Goal: Task Accomplishment & Management: Use online tool/utility

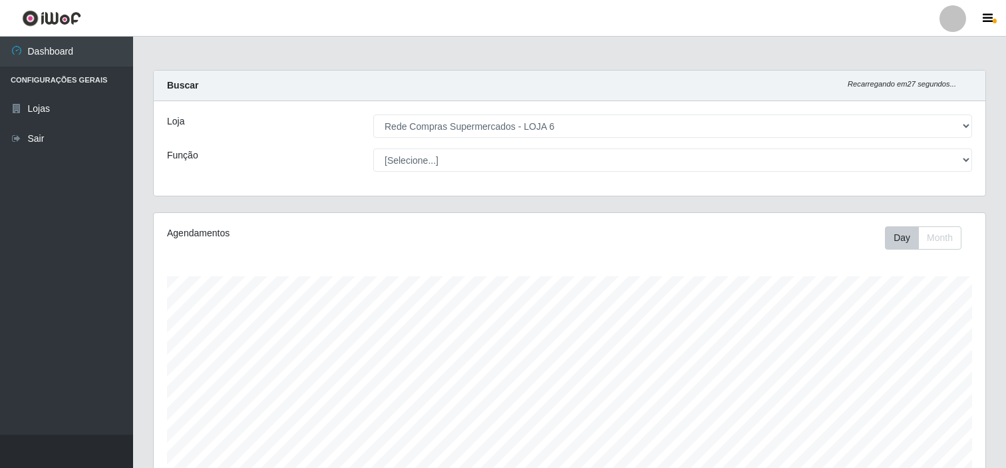
select select "398"
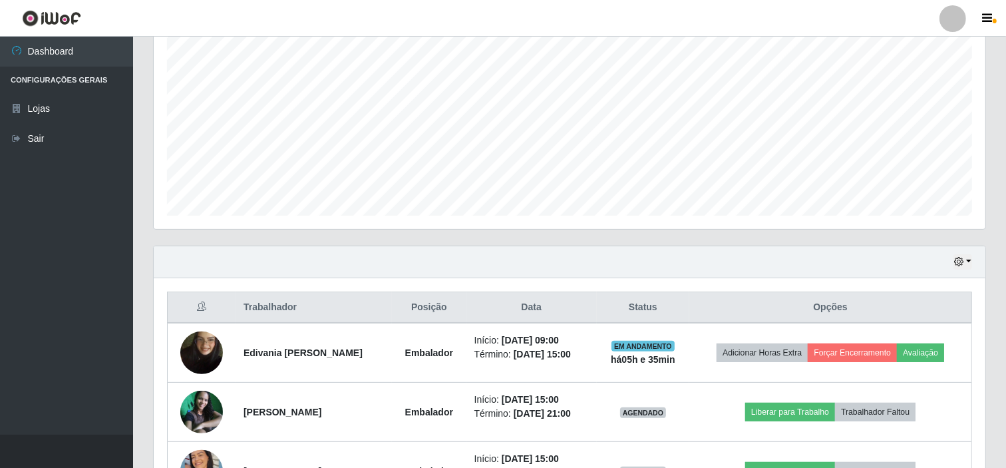
scroll to position [357, 0]
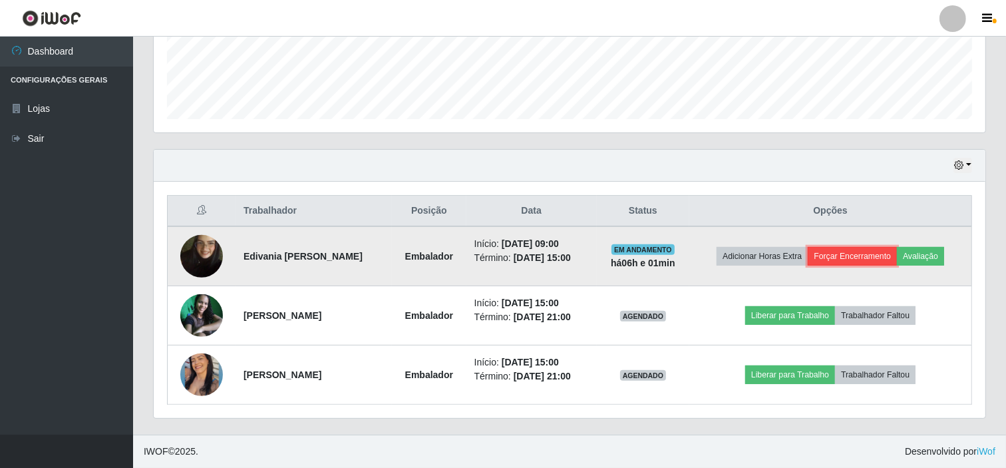
click at [854, 248] on button "Forçar Encerramento" at bounding box center [852, 256] width 89 height 19
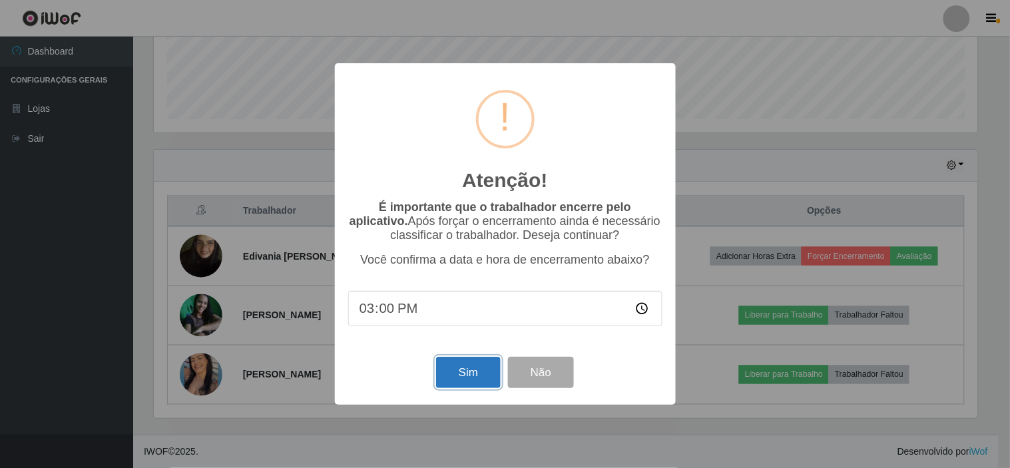
click at [464, 377] on button "Sim" at bounding box center [468, 372] width 65 height 31
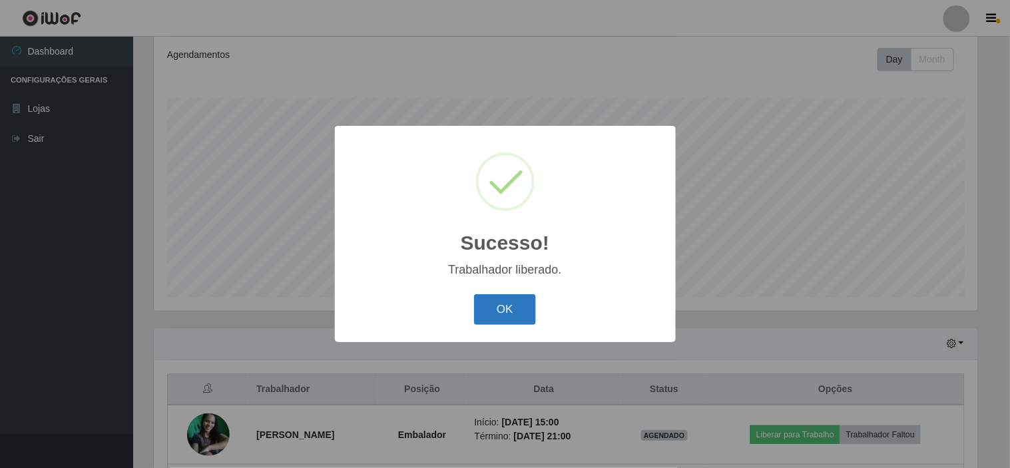
click at [509, 320] on button "OK" at bounding box center [505, 309] width 62 height 31
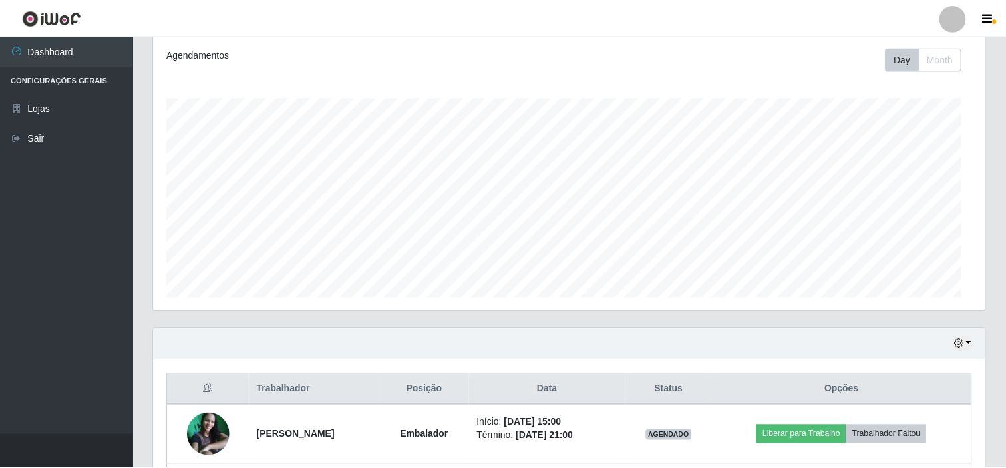
scroll to position [276, 832]
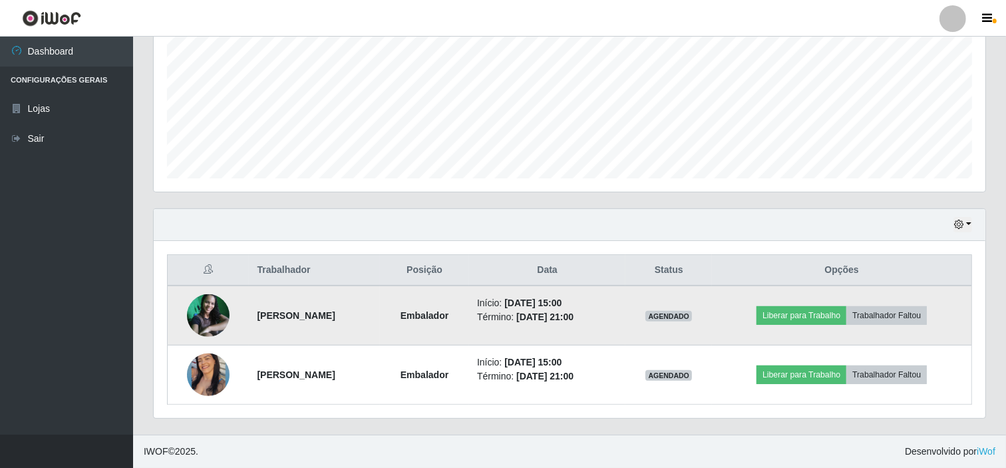
click at [200, 308] on img at bounding box center [208, 315] width 43 height 43
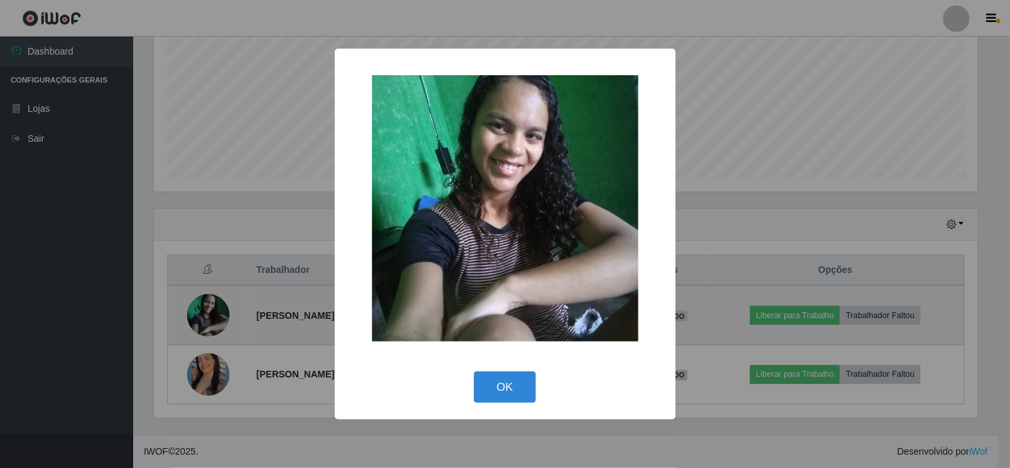
click at [200, 308] on div "× OK Cancel" at bounding box center [505, 234] width 1010 height 468
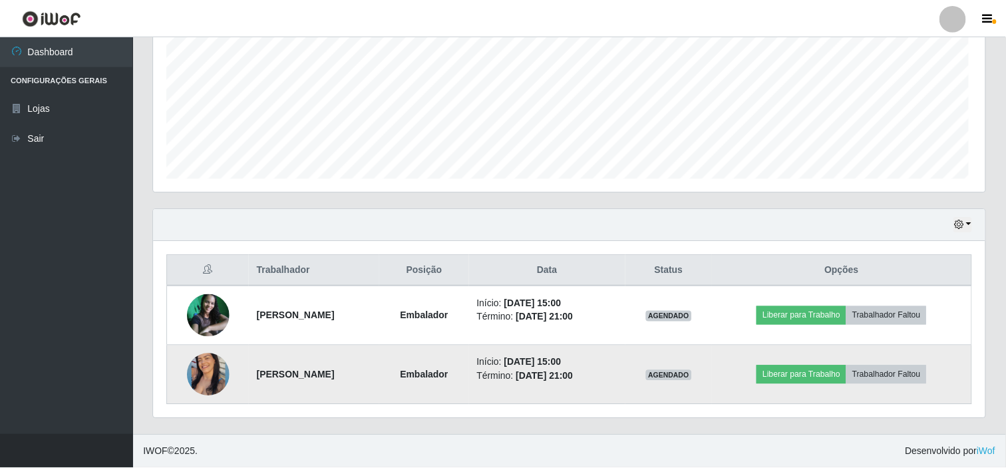
scroll to position [276, 832]
click at [209, 369] on img at bounding box center [208, 374] width 43 height 53
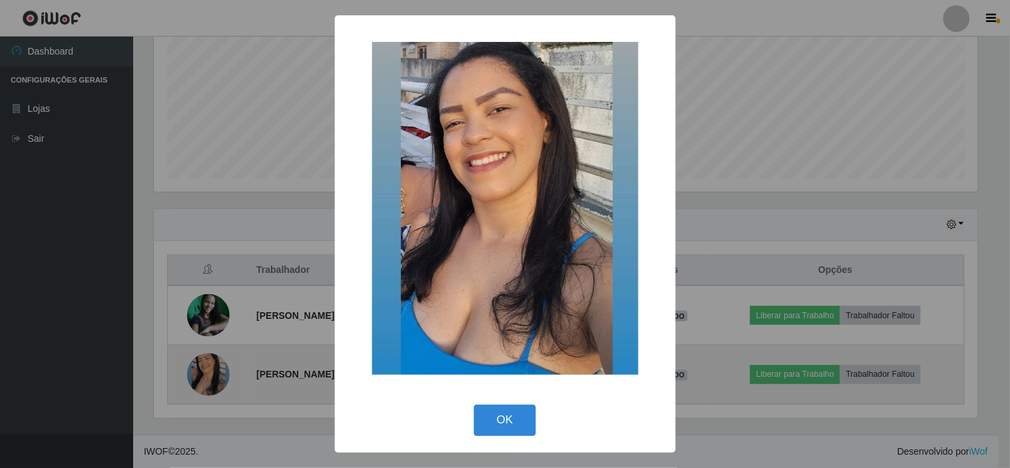
click at [208, 369] on div "× OK Cancel" at bounding box center [505, 234] width 1010 height 468
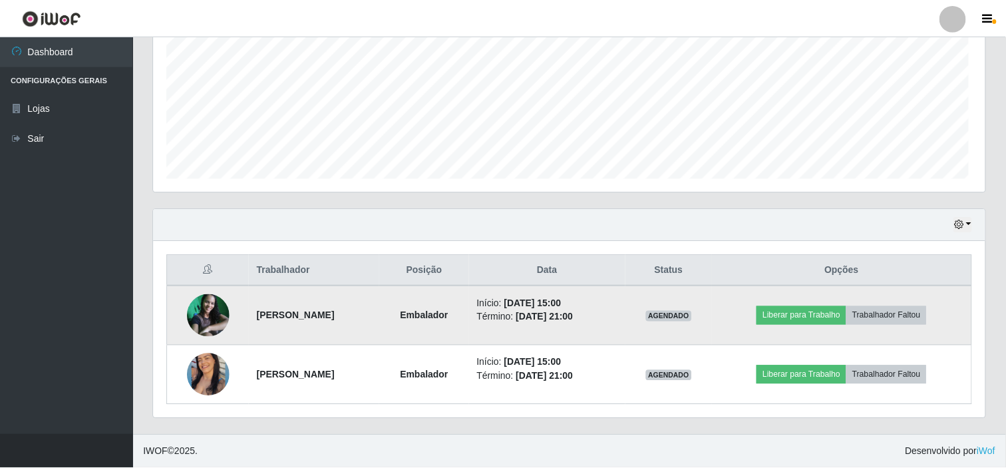
scroll to position [276, 832]
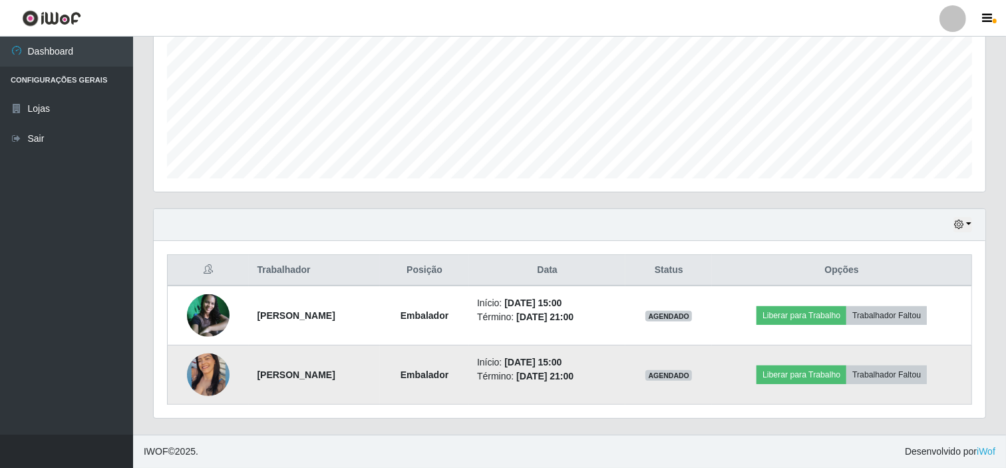
click at [205, 375] on img at bounding box center [208, 374] width 43 height 53
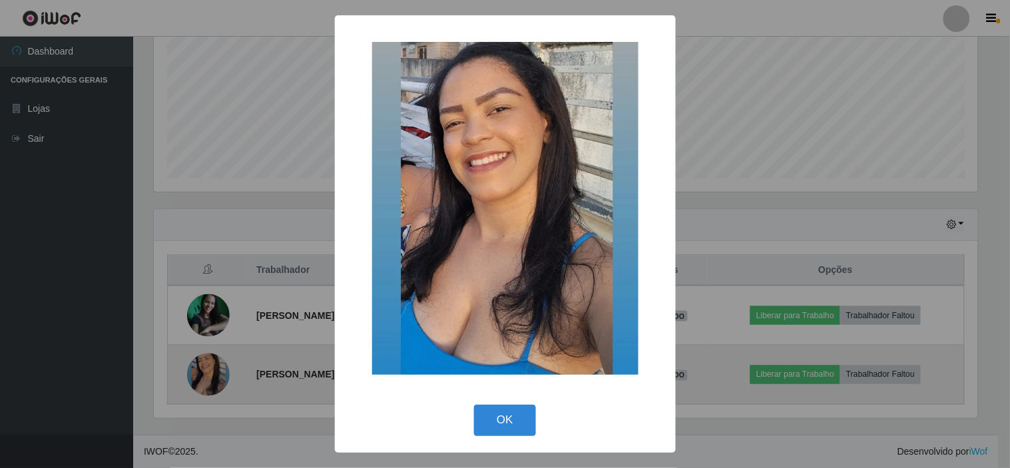
click at [205, 375] on div "× OK Cancel" at bounding box center [505, 234] width 1010 height 468
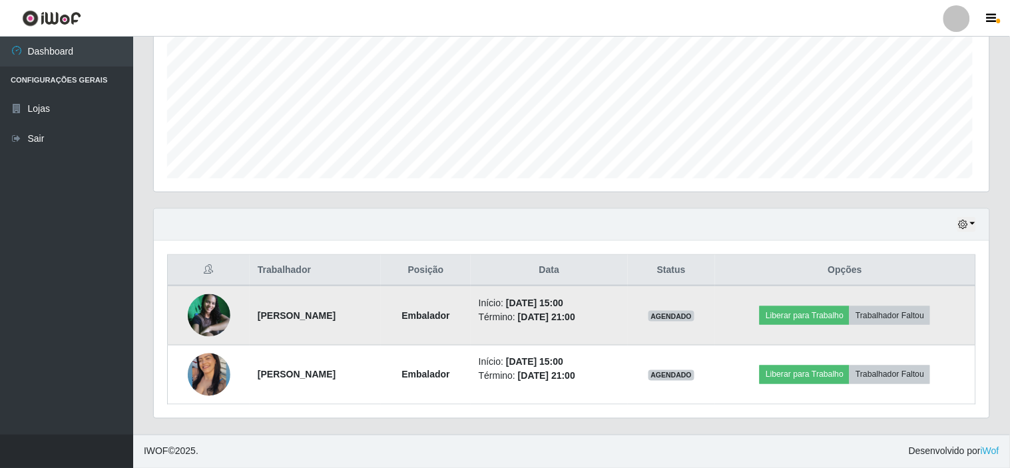
scroll to position [276, 832]
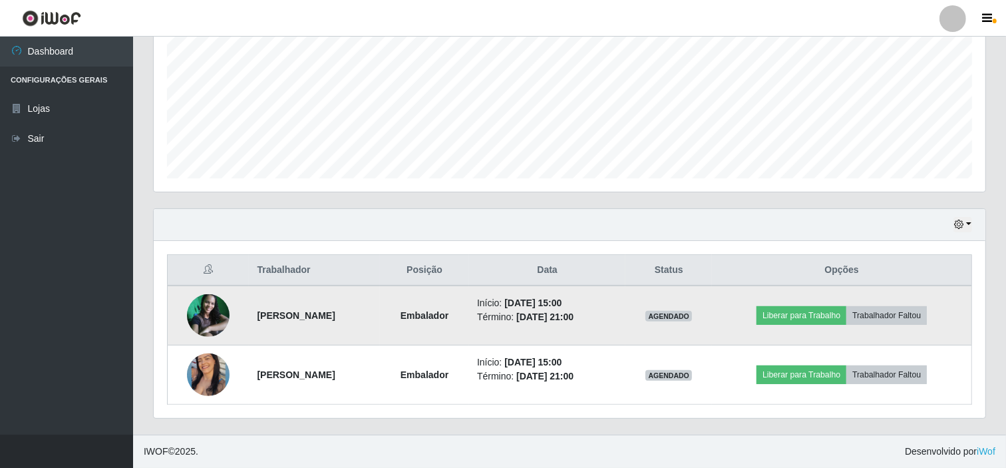
click at [207, 315] on img at bounding box center [208, 315] width 43 height 43
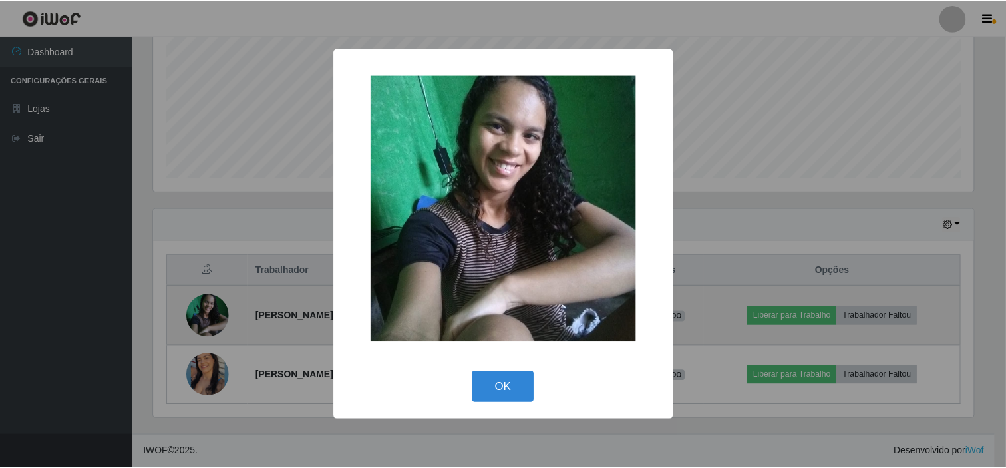
scroll to position [276, 823]
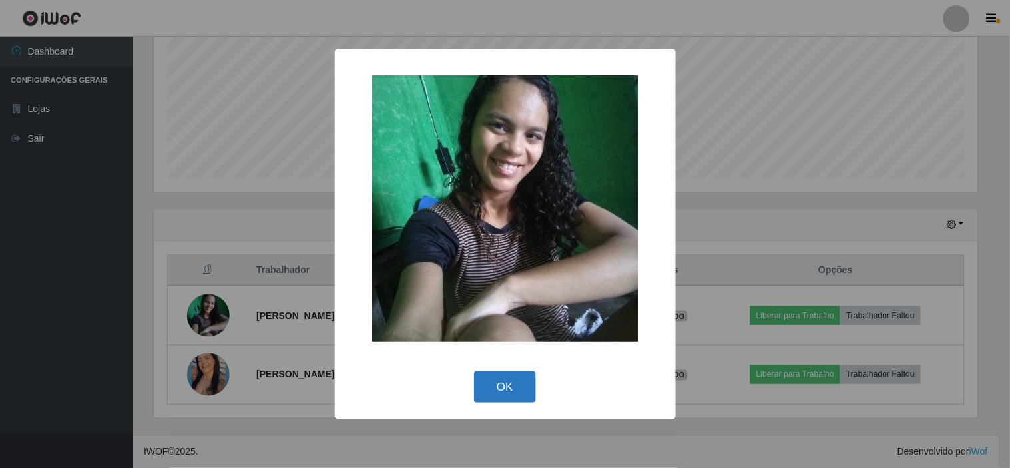
click at [502, 382] on button "OK" at bounding box center [505, 386] width 62 height 31
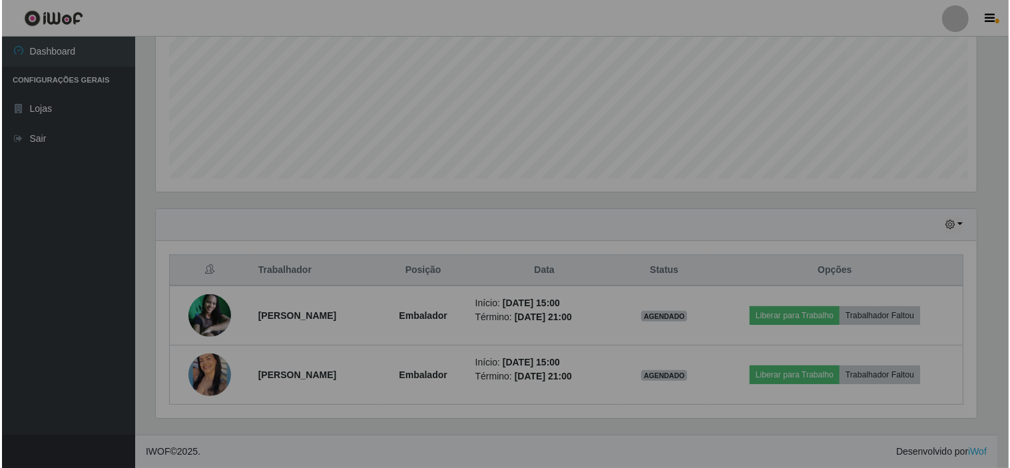
scroll to position [276, 832]
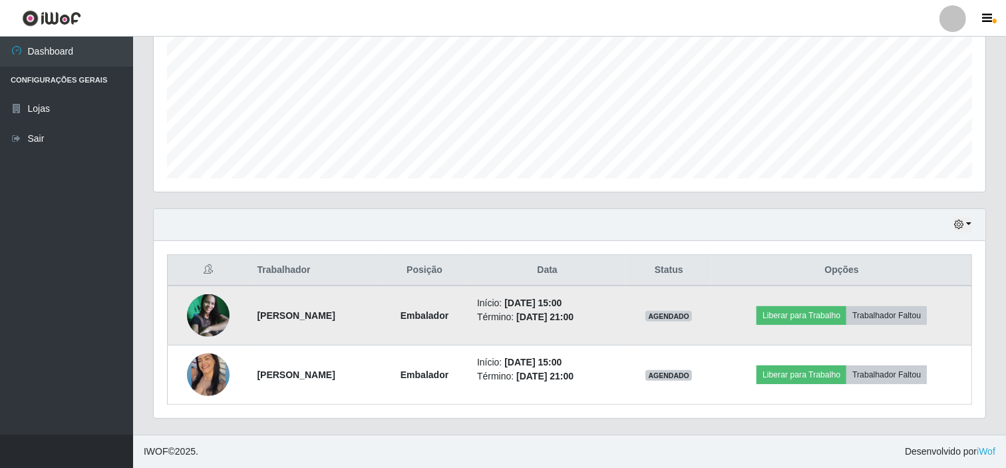
click at [196, 308] on img at bounding box center [208, 315] width 43 height 43
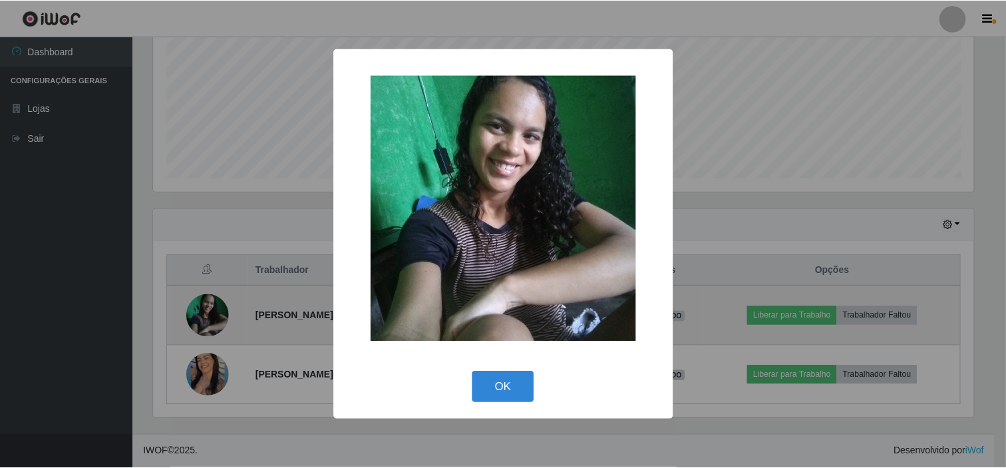
scroll to position [276, 823]
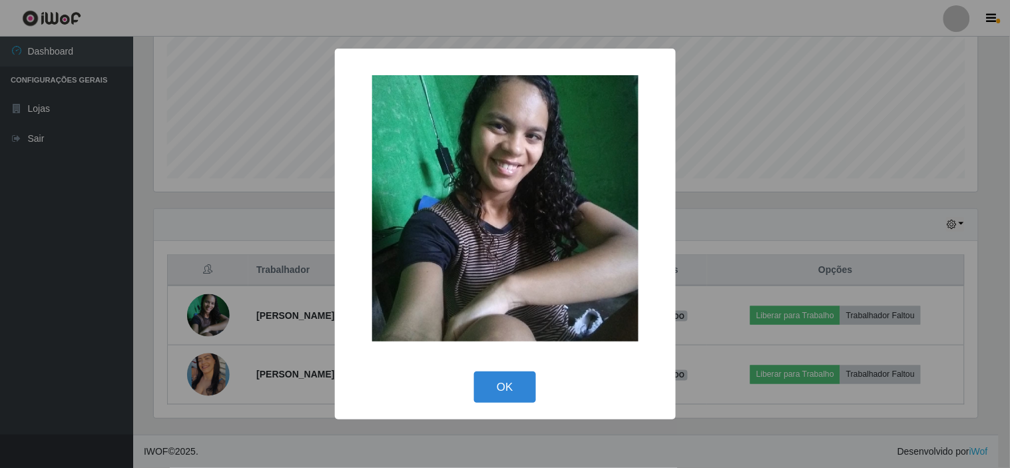
click at [542, 388] on div "OK Cancel" at bounding box center [505, 387] width 314 height 38
click at [520, 389] on button "OK" at bounding box center [505, 386] width 62 height 31
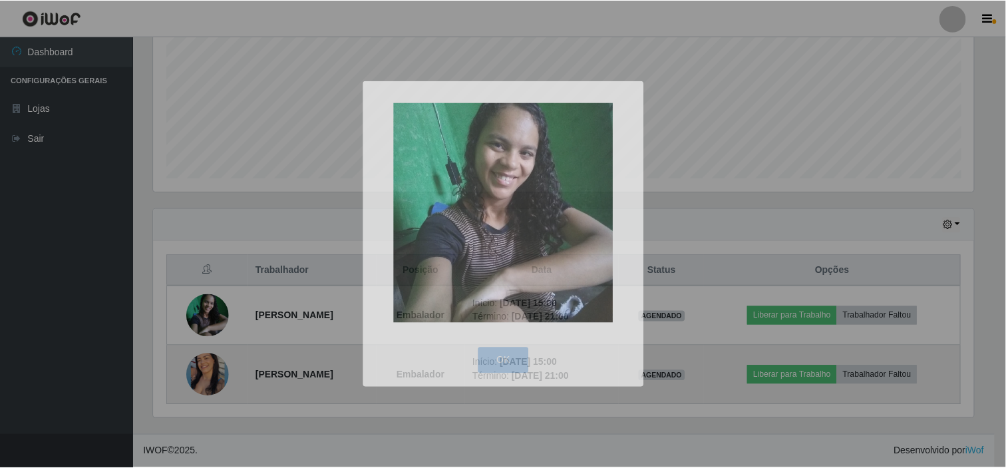
scroll to position [276, 832]
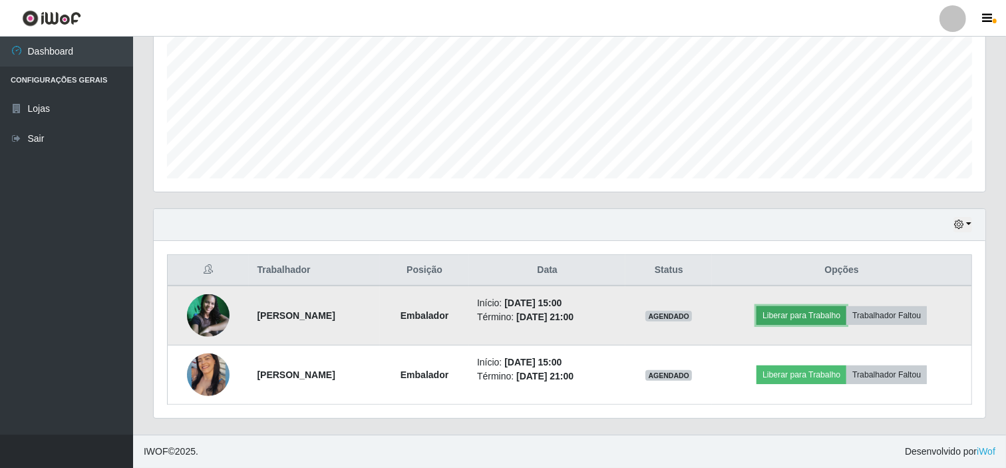
click at [799, 314] on button "Liberar para Trabalho" at bounding box center [802, 315] width 90 height 19
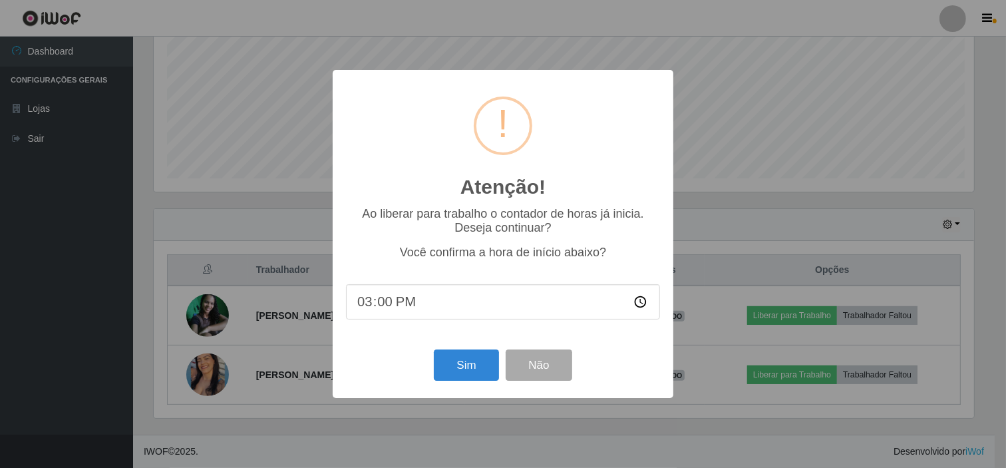
scroll to position [0, 0]
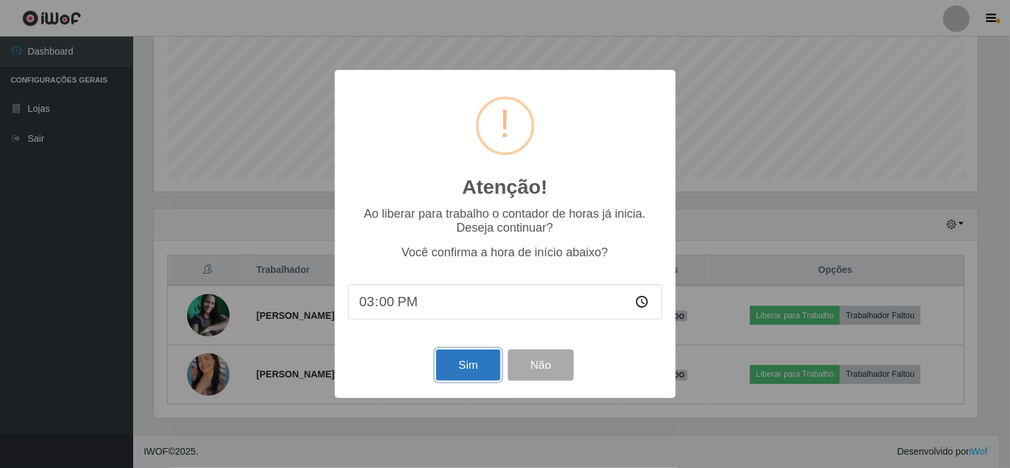
click at [454, 367] on button "Sim" at bounding box center [468, 364] width 65 height 31
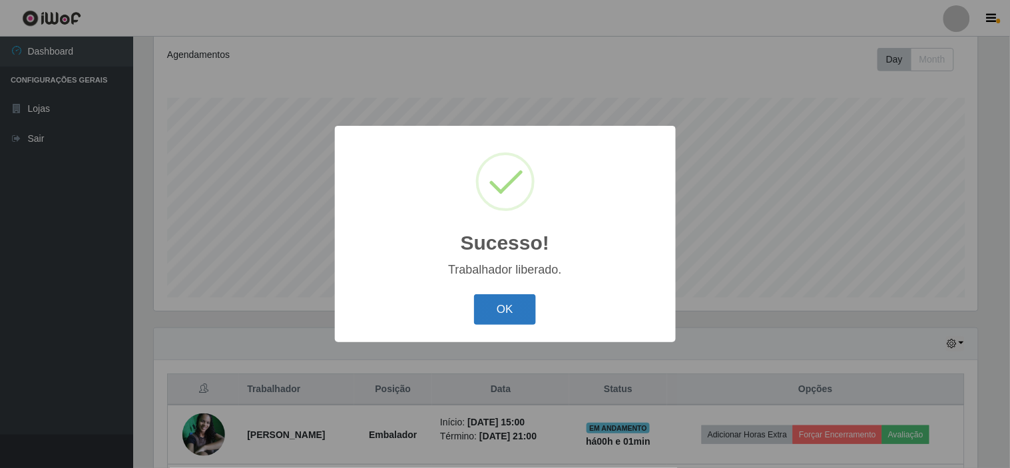
click at [499, 314] on button "OK" at bounding box center [505, 309] width 62 height 31
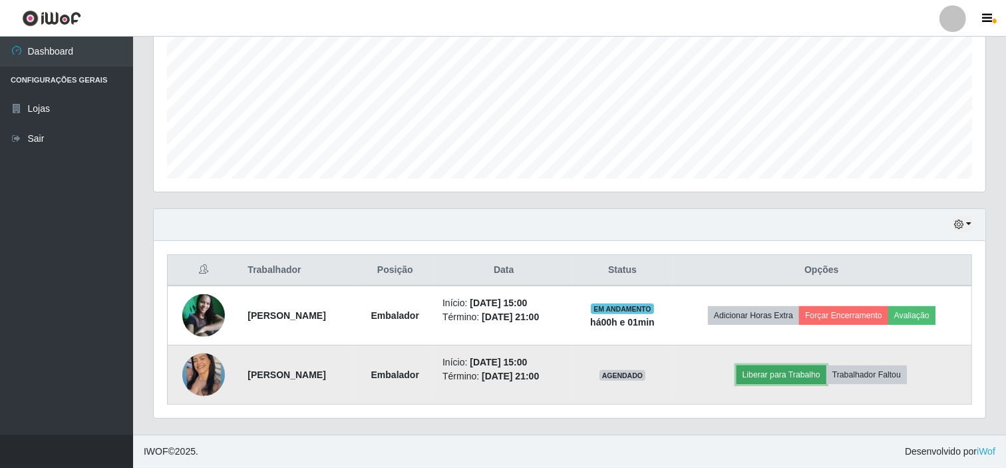
click at [788, 377] on button "Liberar para Trabalho" at bounding box center [782, 374] width 90 height 19
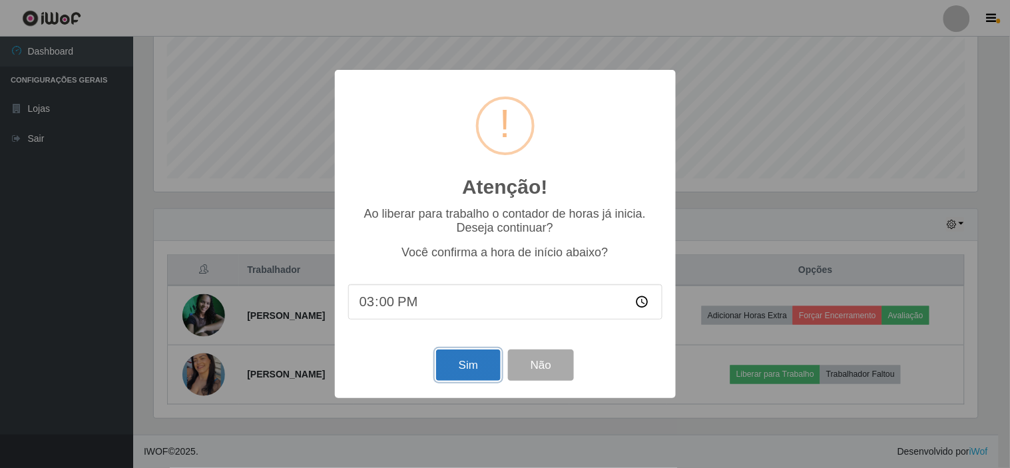
click at [463, 364] on button "Sim" at bounding box center [468, 364] width 65 height 31
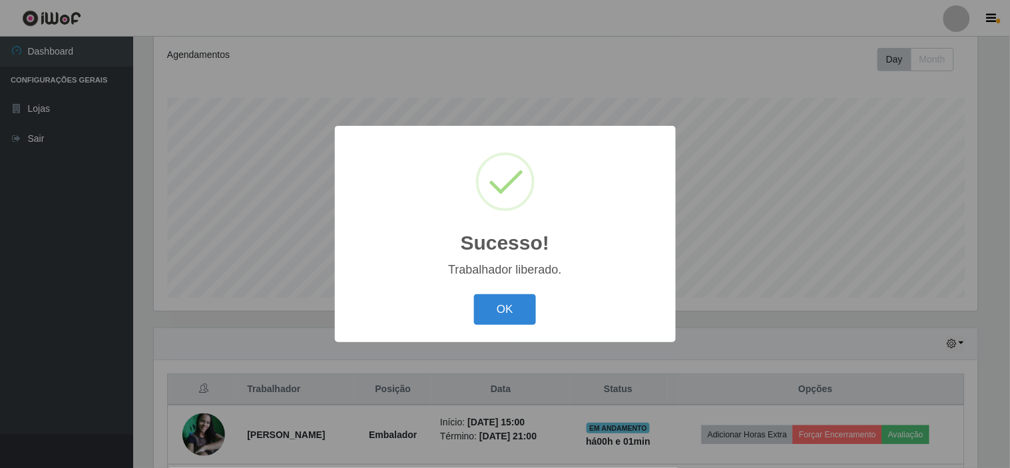
click at [507, 293] on div "OK Cancel" at bounding box center [505, 309] width 314 height 38
click at [510, 307] on button "OK" at bounding box center [505, 309] width 62 height 31
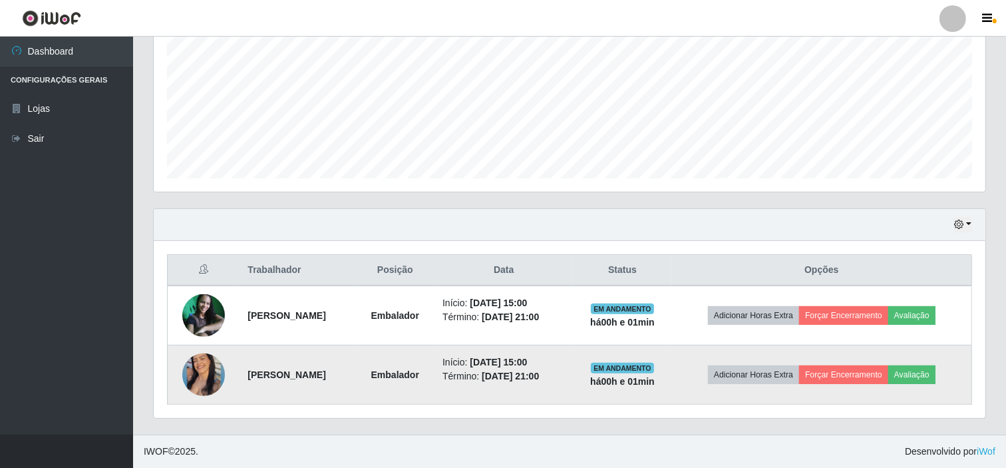
click at [190, 377] on img at bounding box center [203, 374] width 43 height 53
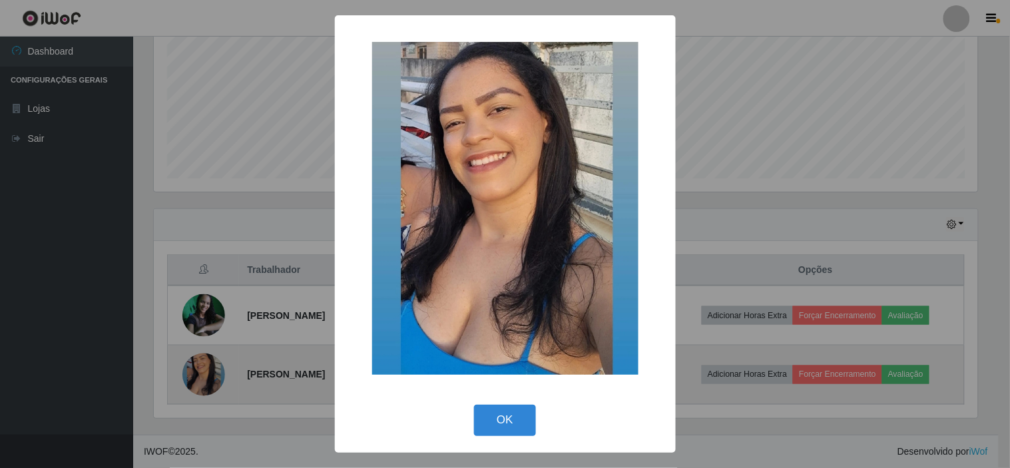
click at [190, 377] on div "× OK Cancel" at bounding box center [505, 234] width 1010 height 468
